Goal: Information Seeking & Learning: Learn about a topic

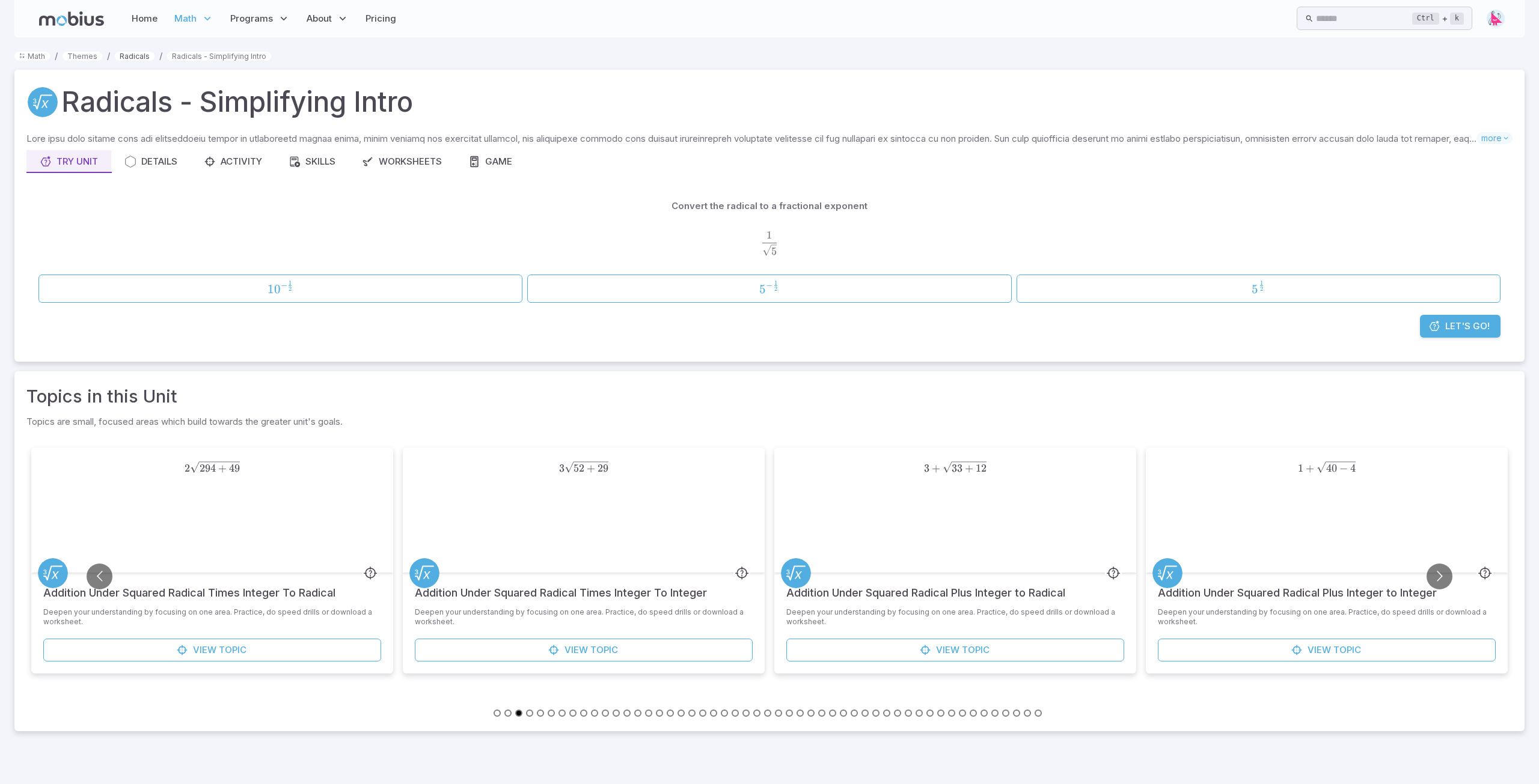
click at [140, 58] on link "Radicals" at bounding box center [134, 56] width 40 height 9
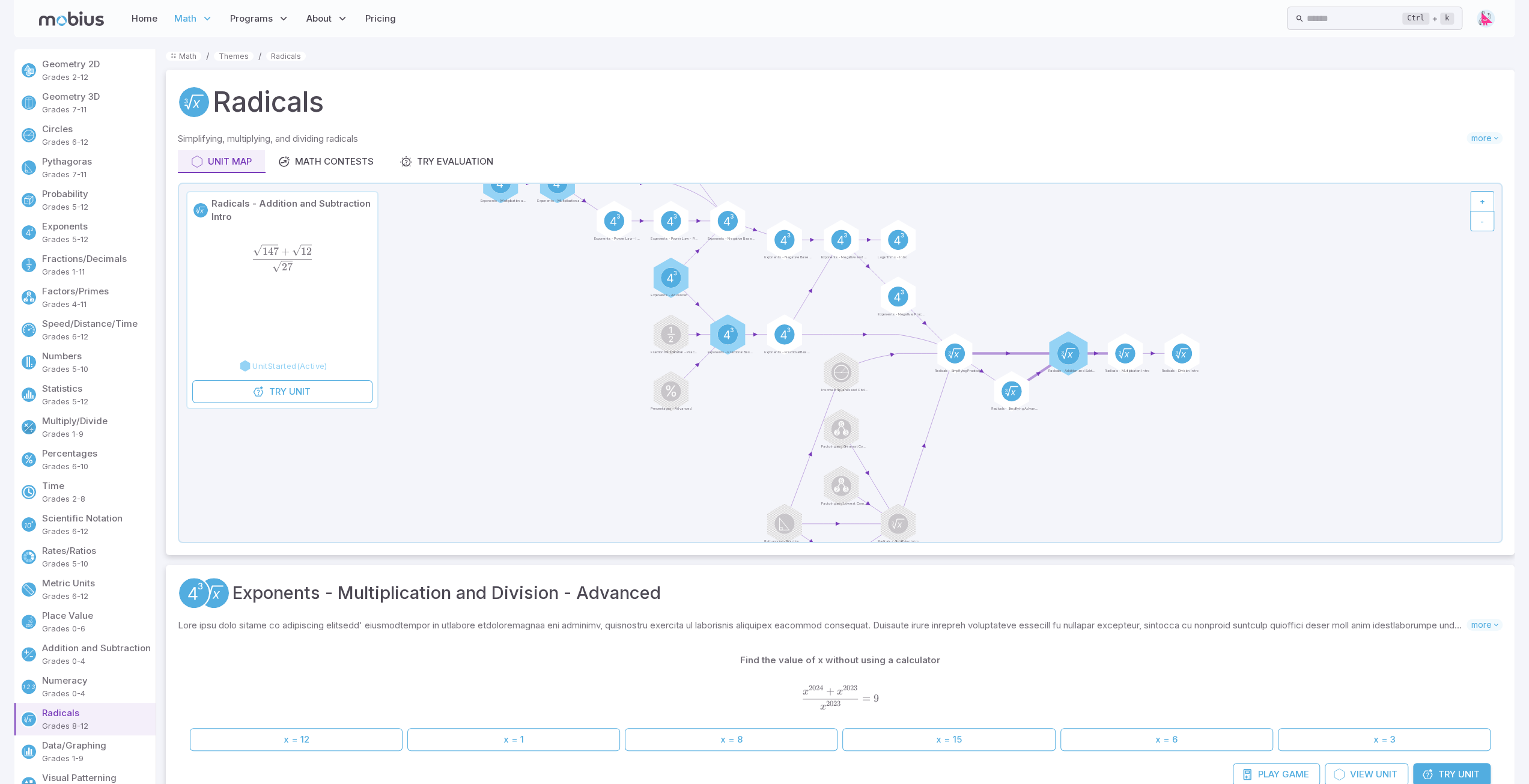
click at [1067, 349] on circle at bounding box center [1068, 353] width 22 height 22
click at [291, 395] on span "Unit" at bounding box center [300, 392] width 22 height 13
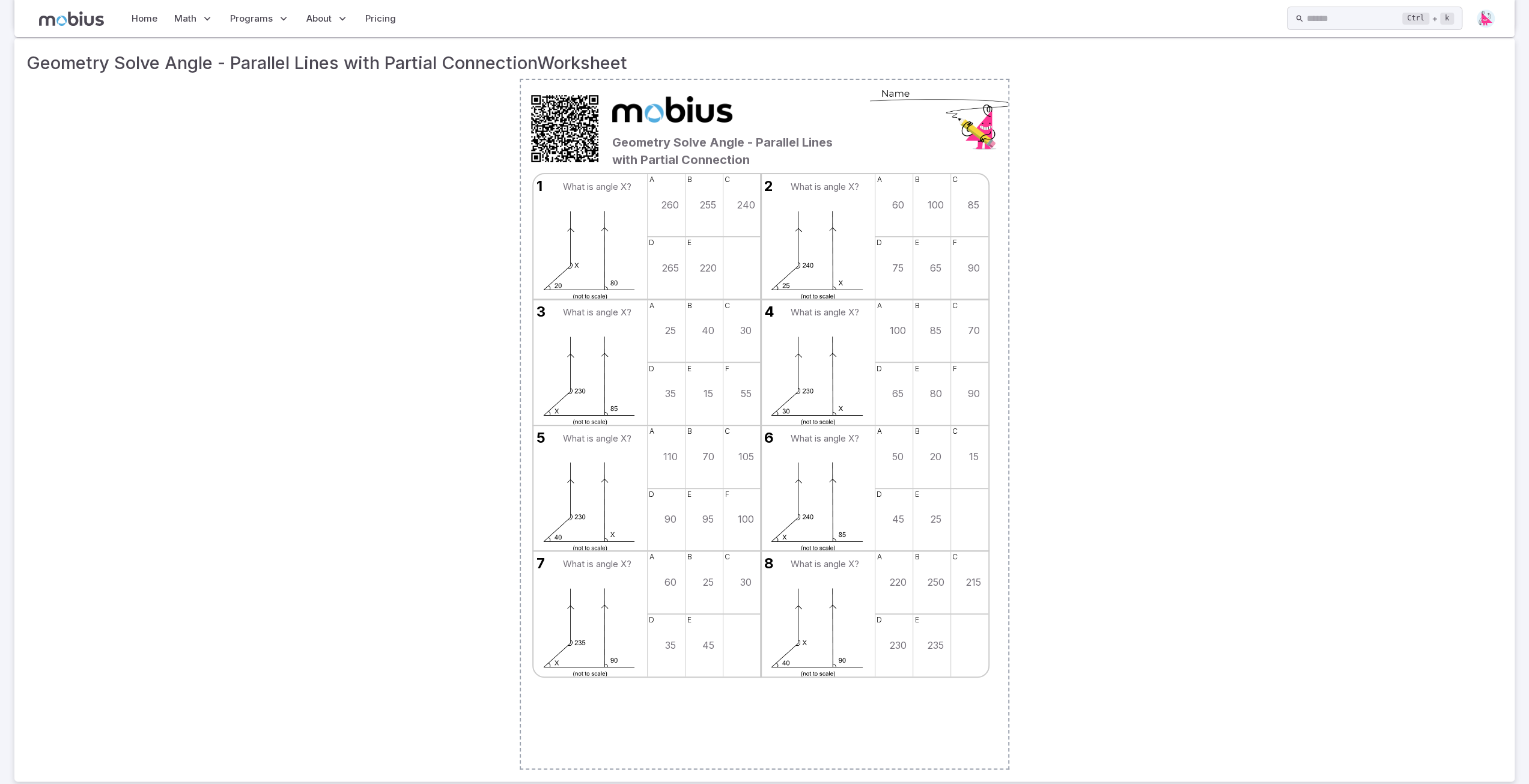
scroll to position [187, 0]
